Goal: Task Accomplishment & Management: Contribute content

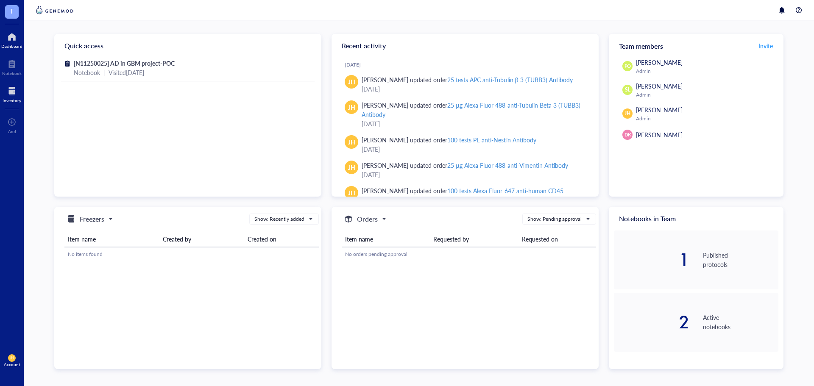
click at [14, 92] on div at bounding box center [12, 91] width 19 height 14
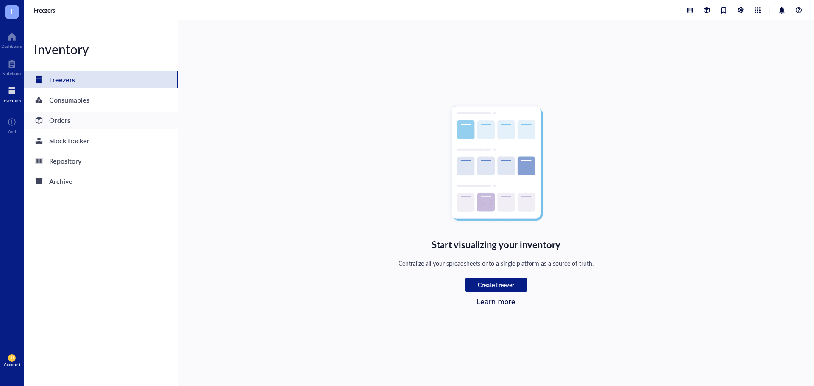
click at [92, 120] on div "Orders" at bounding box center [101, 120] width 154 height 17
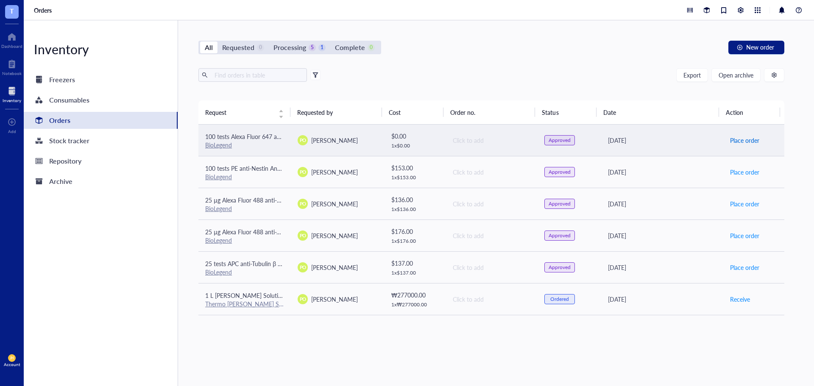
click at [743, 141] on span "Place order" at bounding box center [744, 140] width 29 height 9
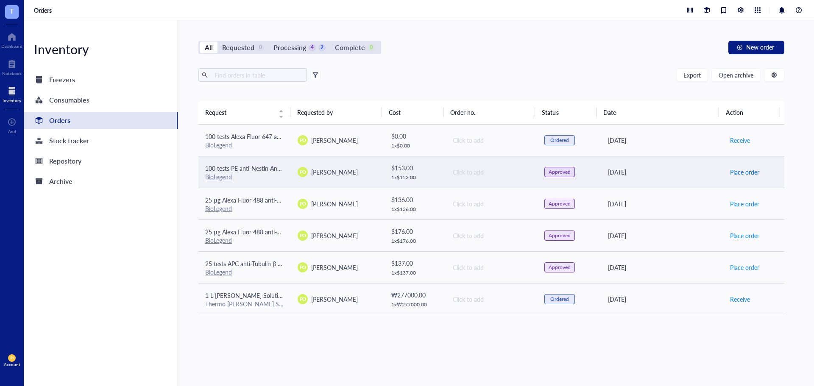
click at [743, 171] on span "Place order" at bounding box center [744, 171] width 29 height 9
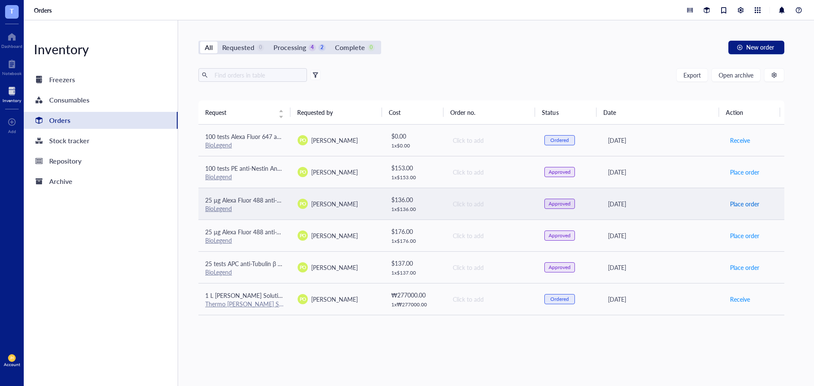
click at [746, 205] on span "Place order" at bounding box center [744, 203] width 29 height 9
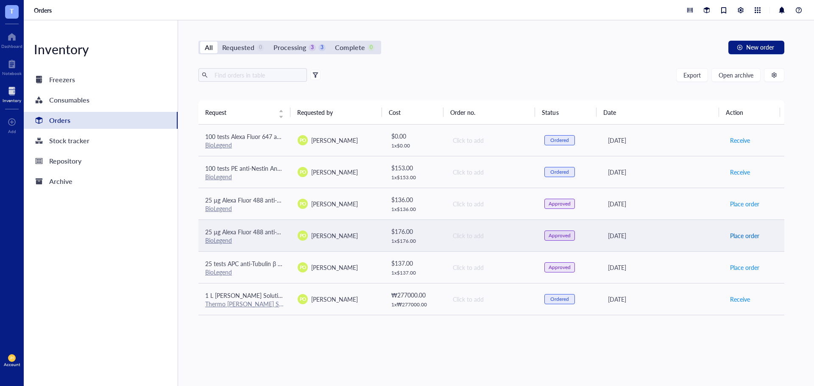
click at [747, 237] on span "Place order" at bounding box center [744, 235] width 29 height 9
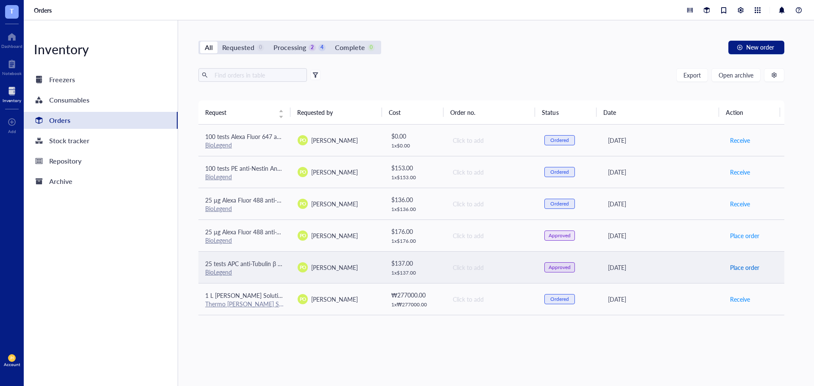
click at [744, 265] on span "Place order" at bounding box center [744, 267] width 29 height 9
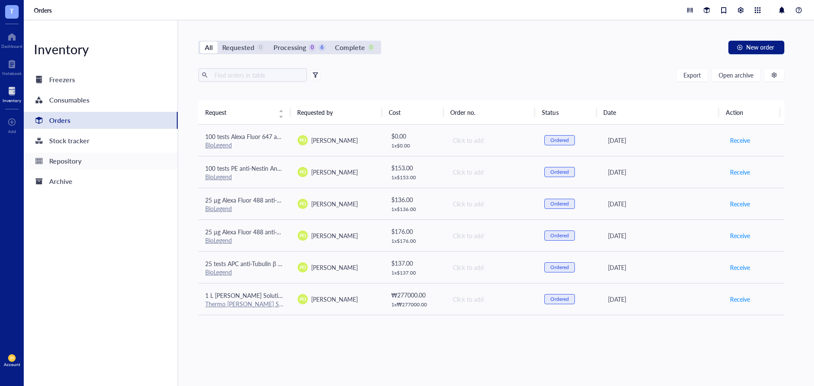
click at [61, 157] on div "Repository" at bounding box center [65, 161] width 32 height 12
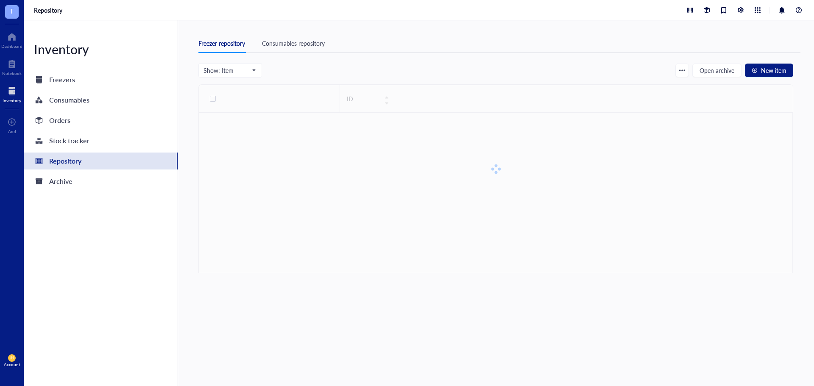
click at [305, 41] on div "Consumables repository" at bounding box center [293, 43] width 63 height 9
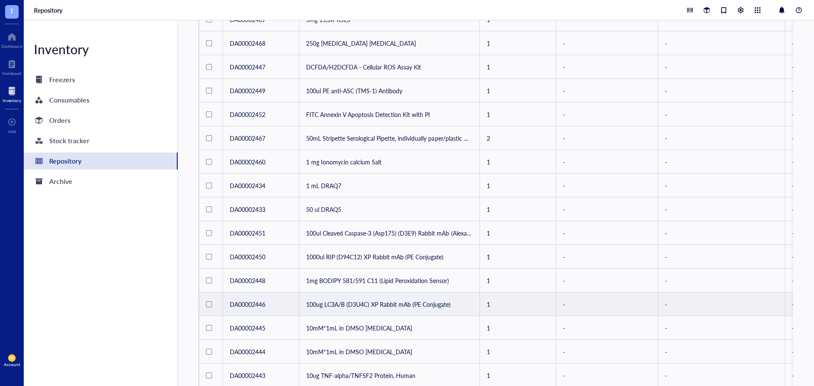
scroll to position [38, 0]
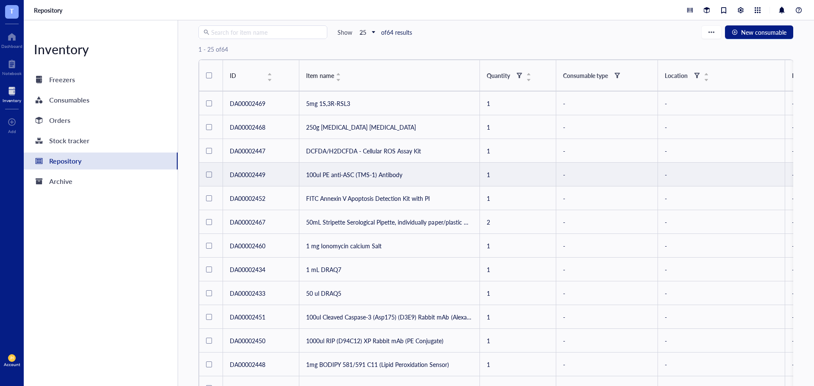
click at [376, 176] on td "100ul PE anti-ASC (TMS-1) Antibody" at bounding box center [389, 175] width 181 height 24
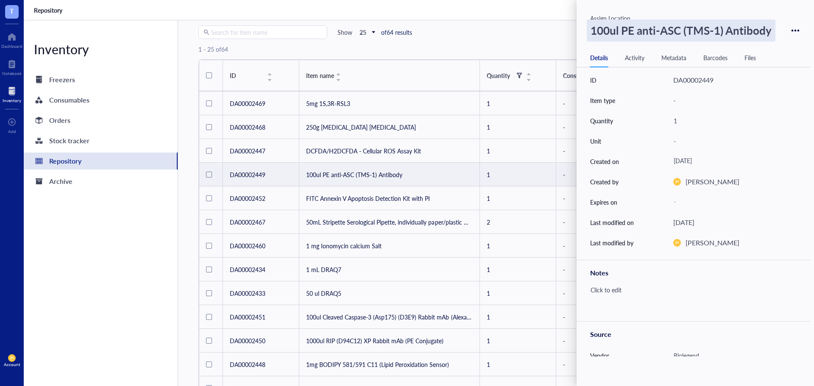
click at [686, 32] on div "100ul PE anti-ASC (TMS-1) Antibody" at bounding box center [681, 30] width 189 height 22
drag, startPoint x: 624, startPoint y: 32, endPoint x: 773, endPoint y: 32, distance: 149.2
click at [773, 32] on input "100ul PE anti-ASC (TMS-1) Antibody" at bounding box center [686, 30] width 198 height 21
type input "100ul ASC/TMS-1 rabbit mAb (Alexa [MEDICAL_DATA] 555 Conjugate)"
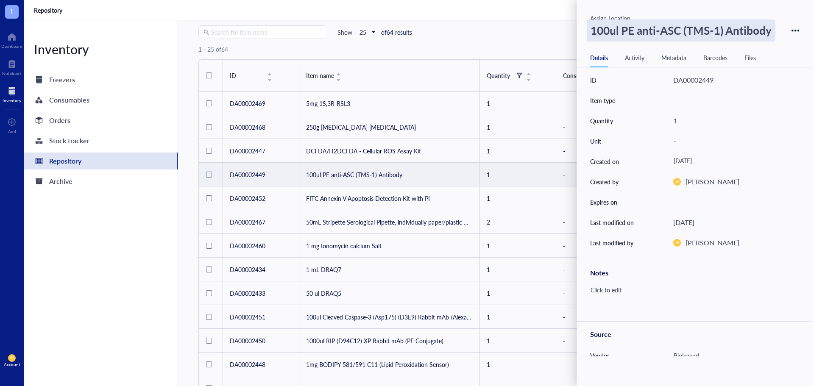
click at [626, 30] on div "100ul PE anti-ASC (TMS-1) Antibody" at bounding box center [681, 30] width 189 height 22
drag, startPoint x: 623, startPoint y: 32, endPoint x: 774, endPoint y: 22, distance: 151.7
click at [774, 22] on input "100ul PE anti-ASC (TMS-1) Antibody" at bounding box center [686, 30] width 198 height 21
type input "100ul ASC/TMS-1 rabbit mAb (Alexa [MEDICAL_DATA] 555 Conjugate)"
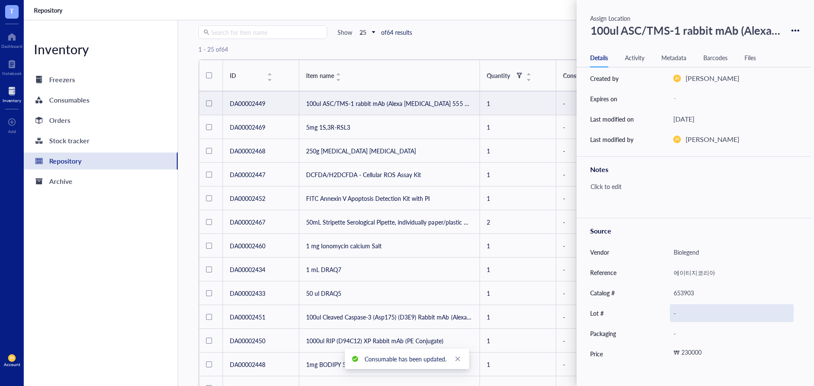
scroll to position [118, 0]
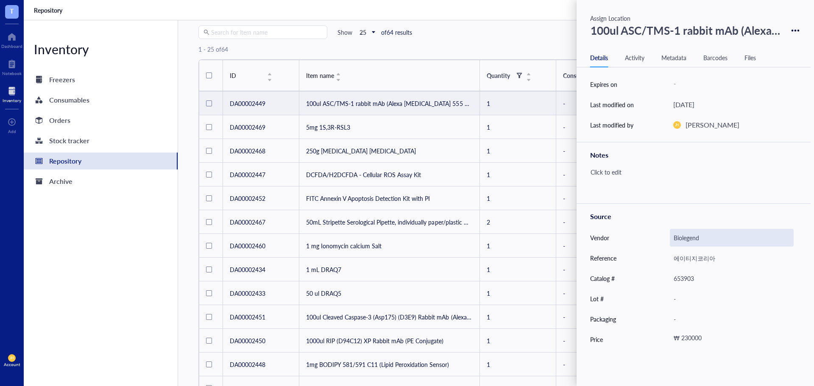
click at [693, 239] on div "Biolegend" at bounding box center [732, 238] width 124 height 18
drag, startPoint x: 713, startPoint y: 238, endPoint x: 628, endPoint y: 242, distance: 85.3
click at [628, 242] on div "Vendor Biolegend" at bounding box center [693, 238] width 234 height 20
type input "CST"
click at [162, 286] on div "Inventory Freezers Consumables Orders Stock tracker Repository Archive" at bounding box center [101, 203] width 154 height 366
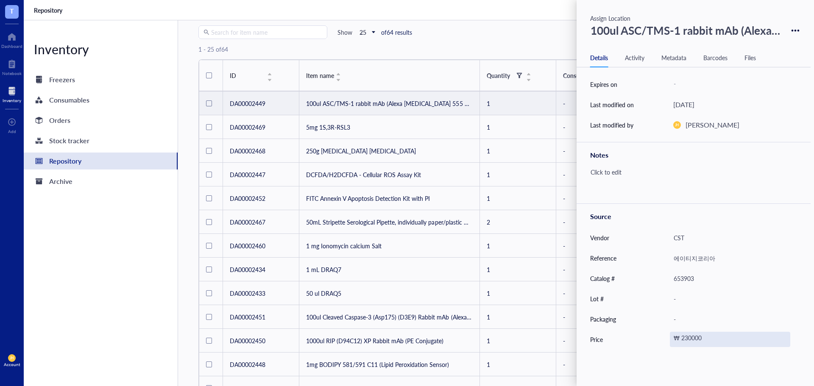
click at [699, 337] on div "₩ 230000" at bounding box center [730, 339] width 120 height 15
click at [703, 342] on input "230000" at bounding box center [744, 340] width 98 height 14
type input "555000"
